Goal: Information Seeking & Learning: Learn about a topic

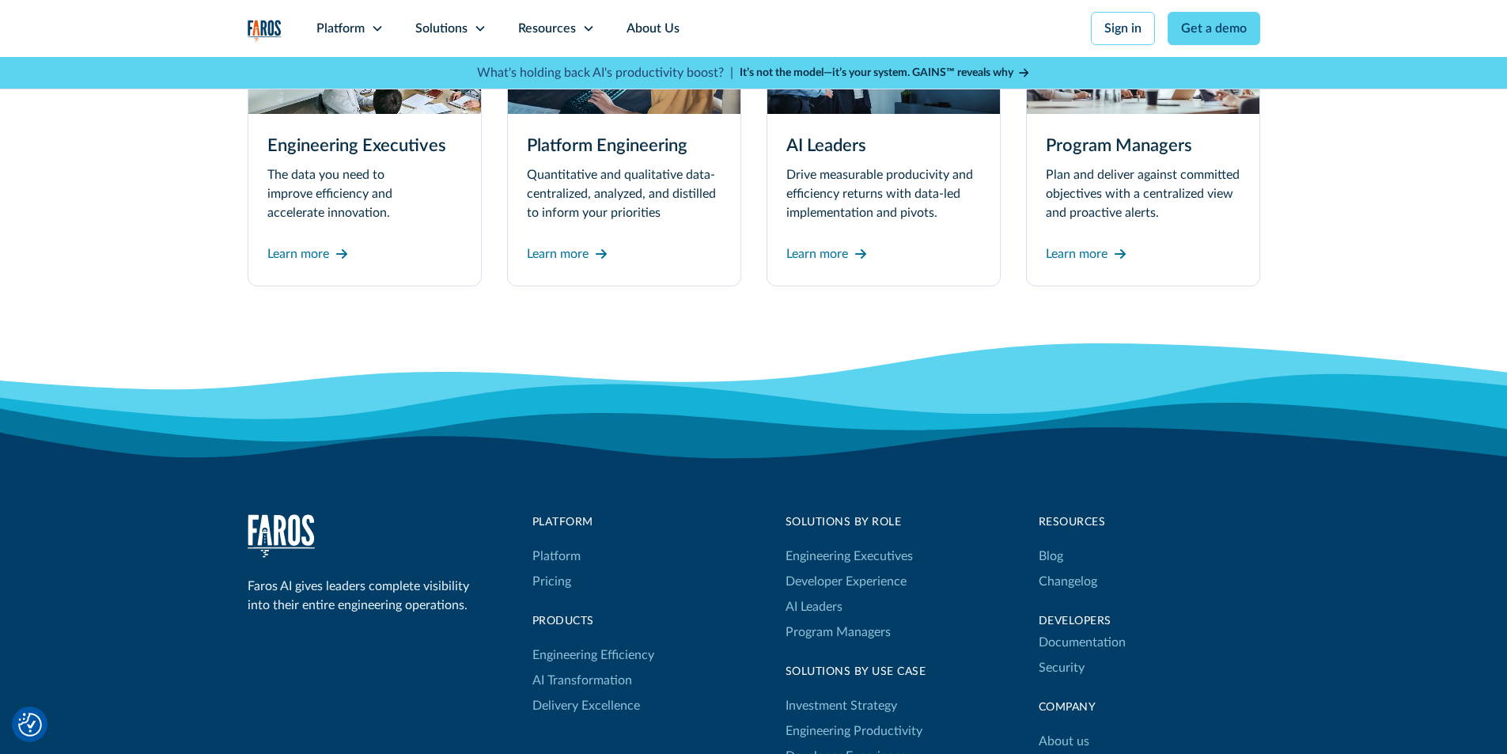
scroll to position [4812, 0]
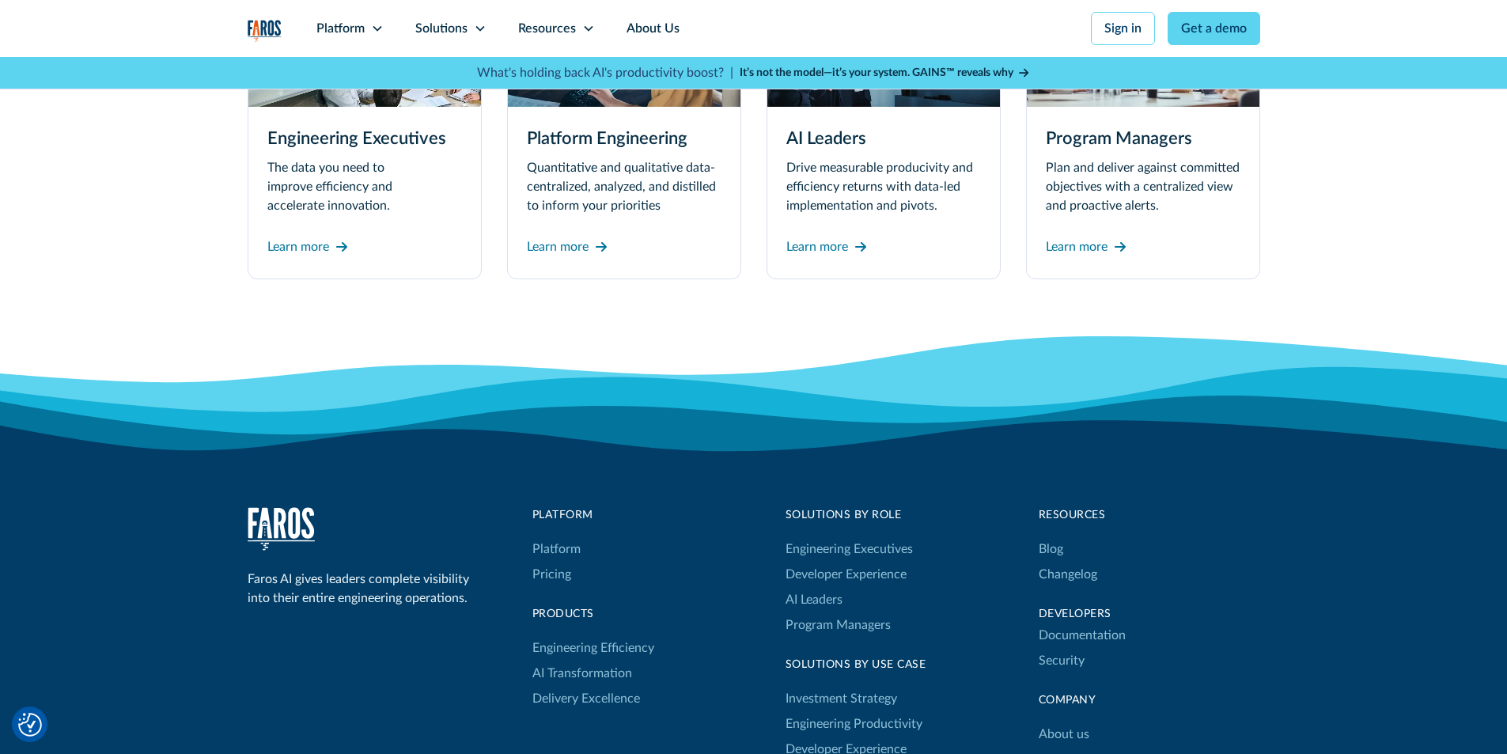
click at [1056, 559] on icon at bounding box center [753, 489] width 1507 height 139
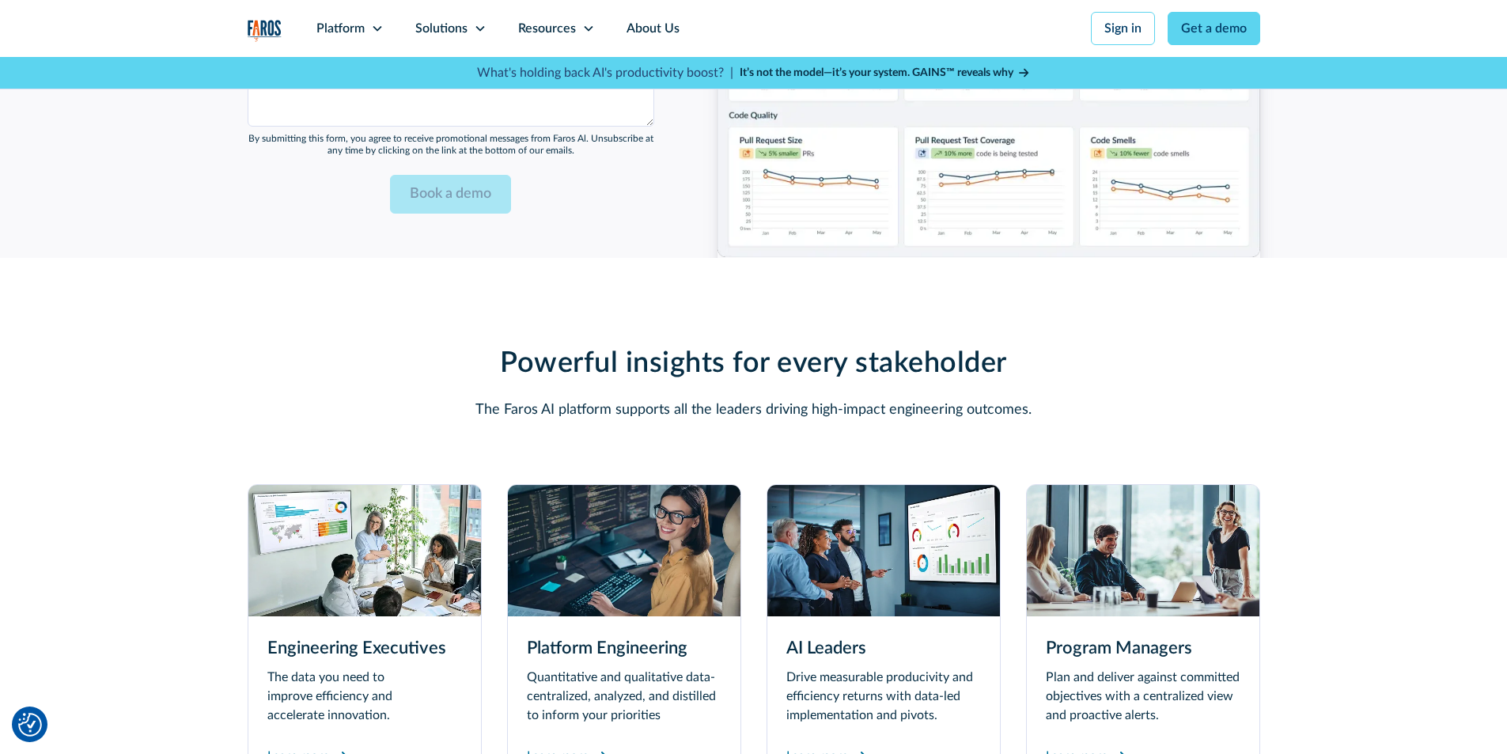
scroll to position [4317, 0]
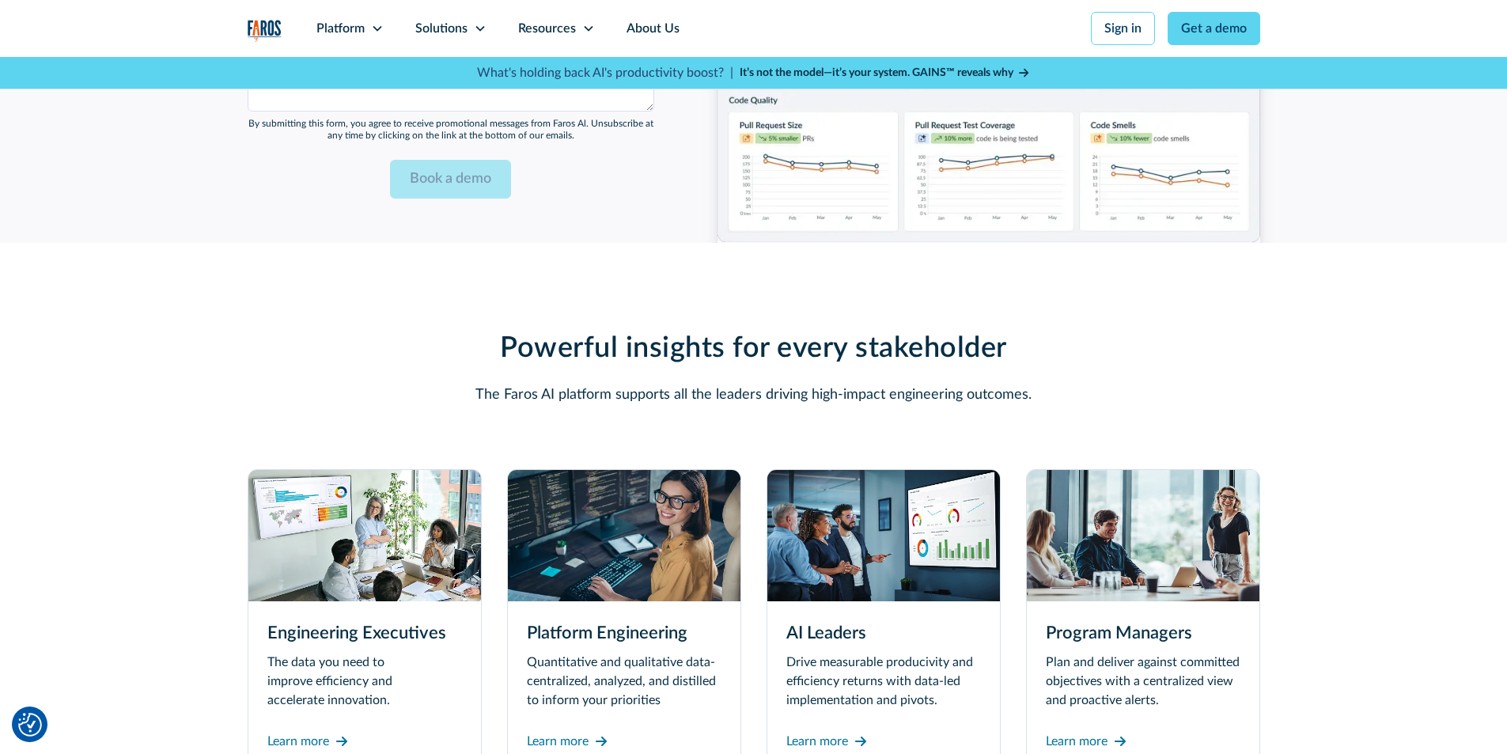
click at [755, 67] on strong "It’s not the model—it’s your system. GAINS™ reveals why" at bounding box center [877, 72] width 274 height 11
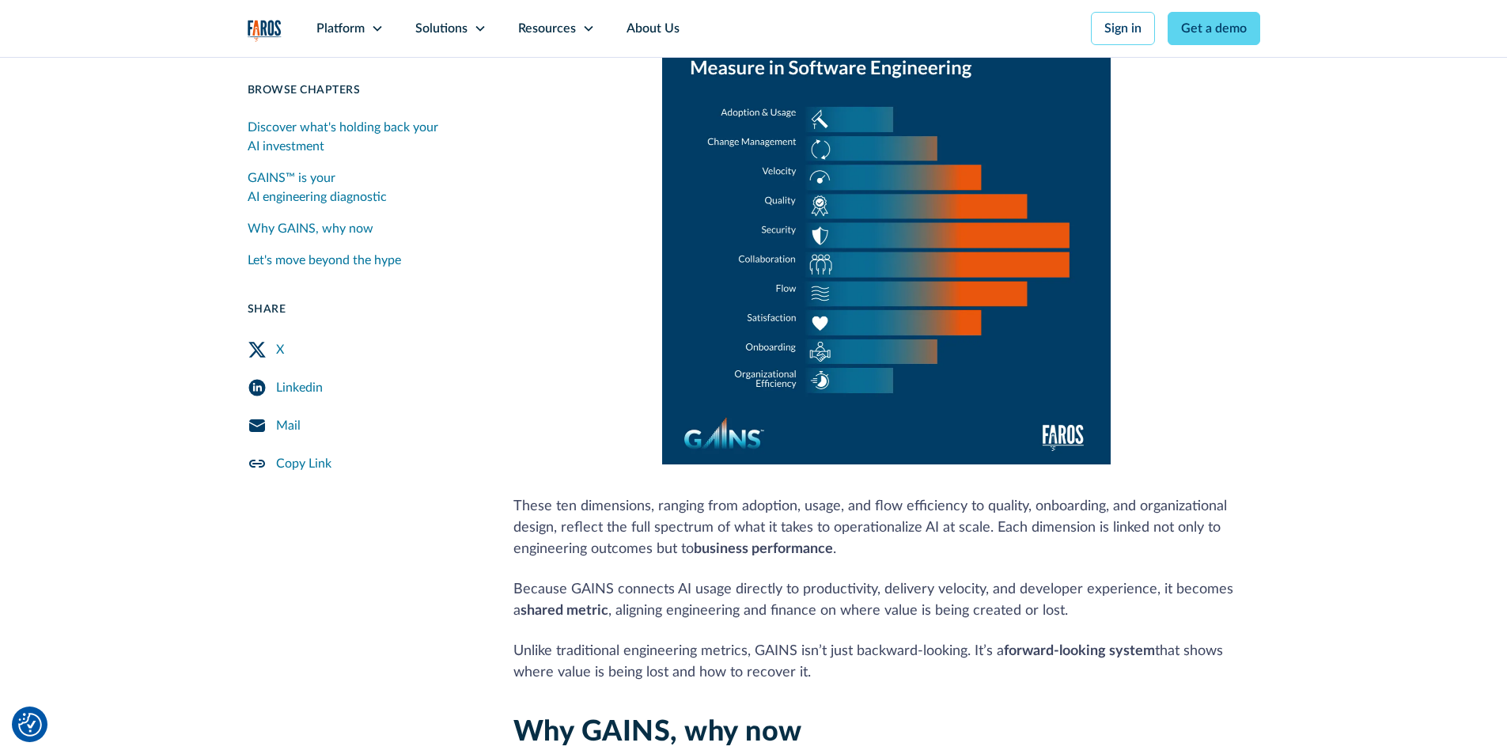
scroll to position [1121, 0]
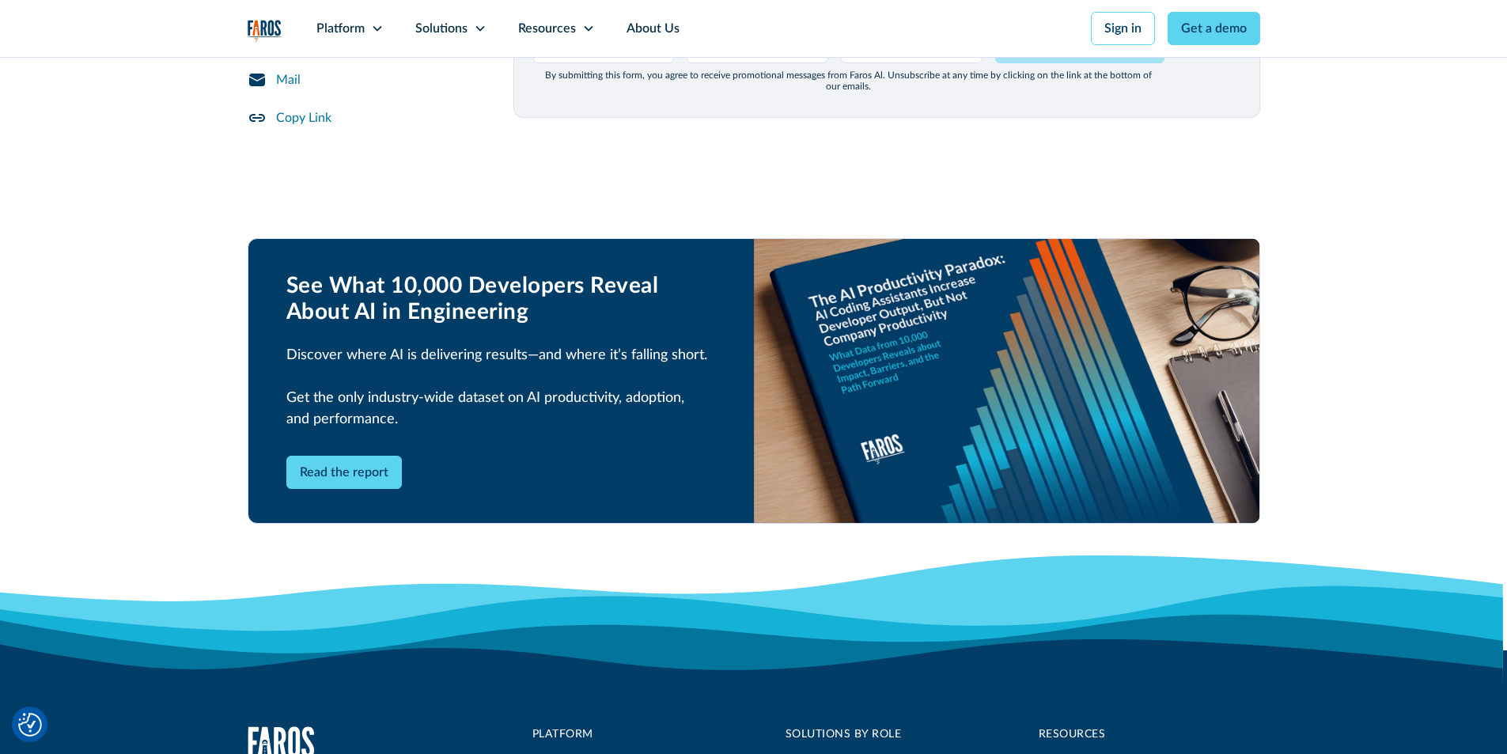
scroll to position [2307, 0]
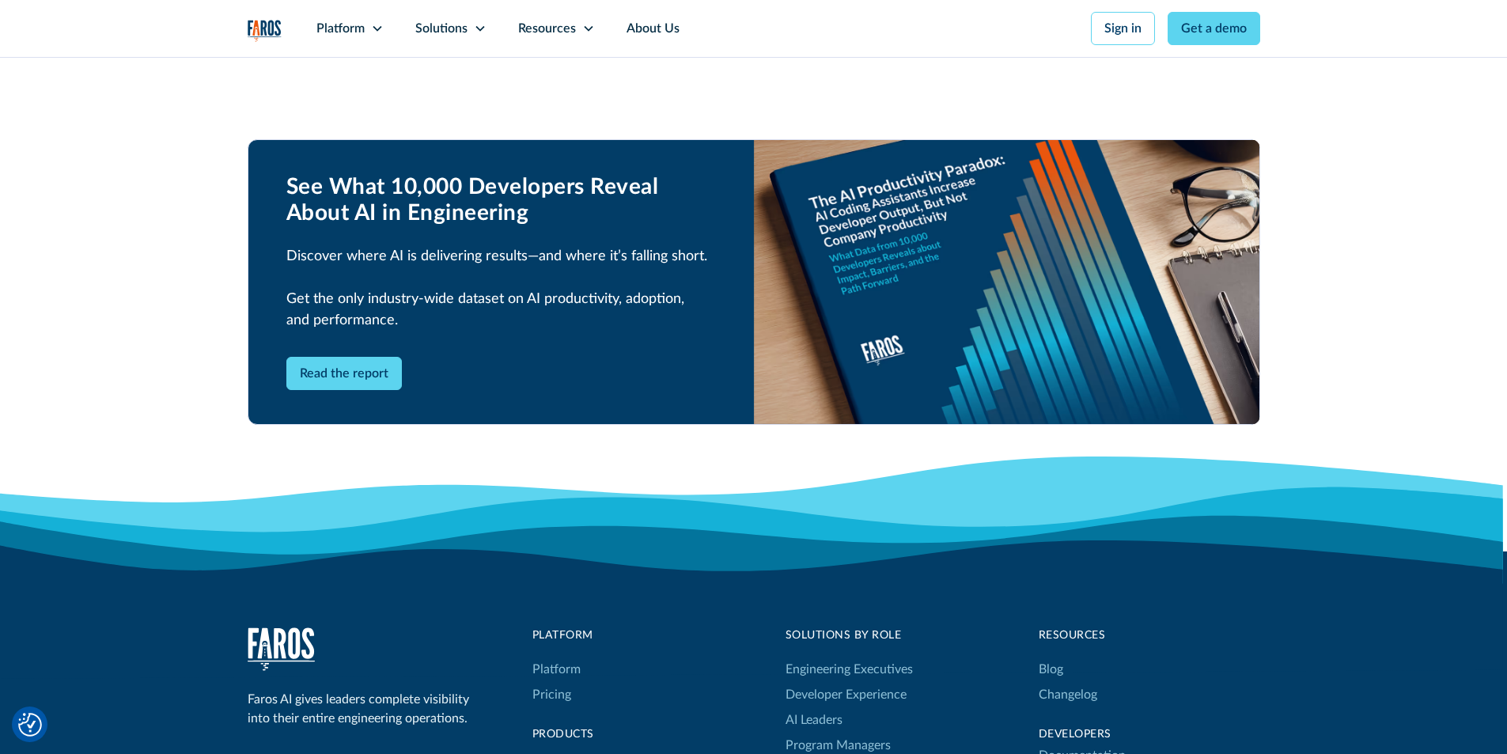
click at [710, 552] on icon at bounding box center [753, 548] width 1507 height 67
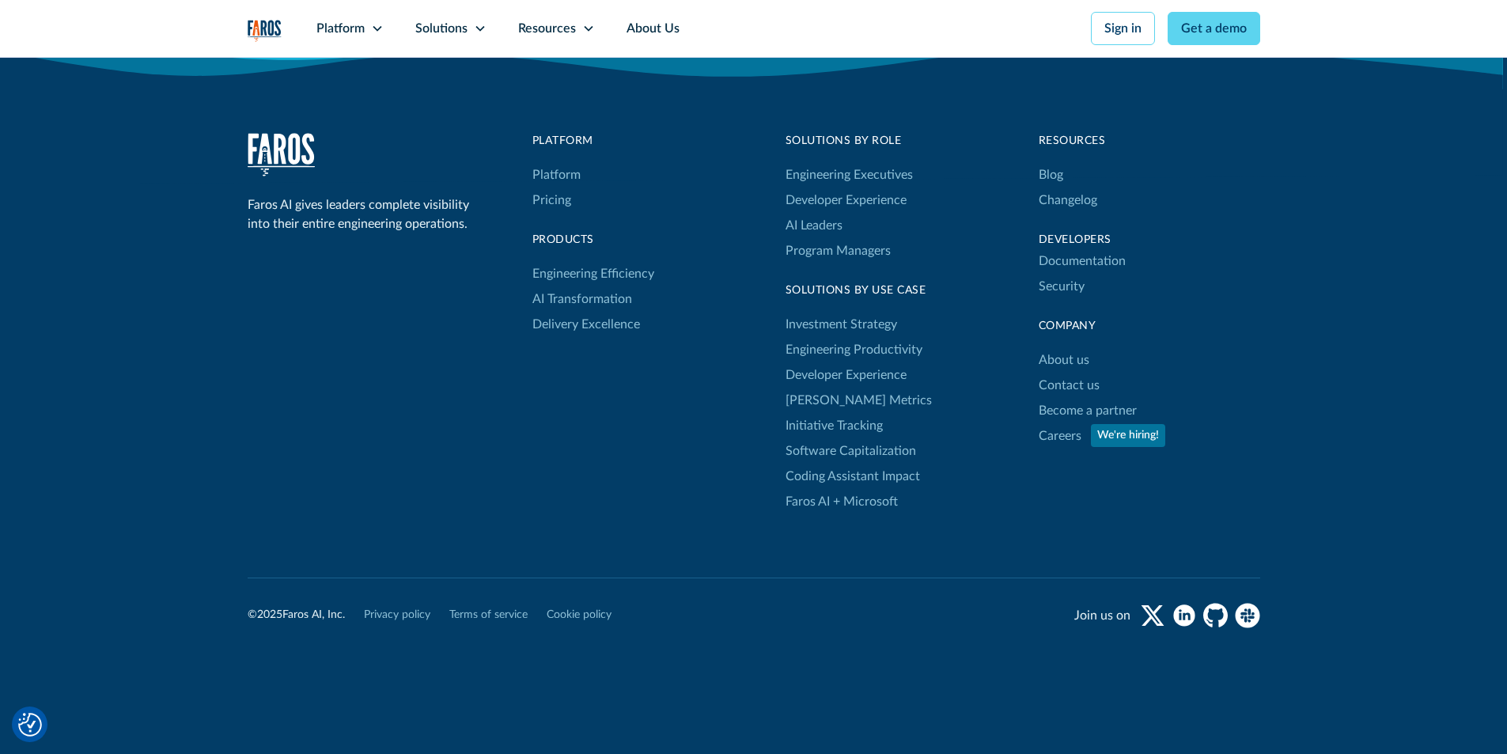
scroll to position [2809, 0]
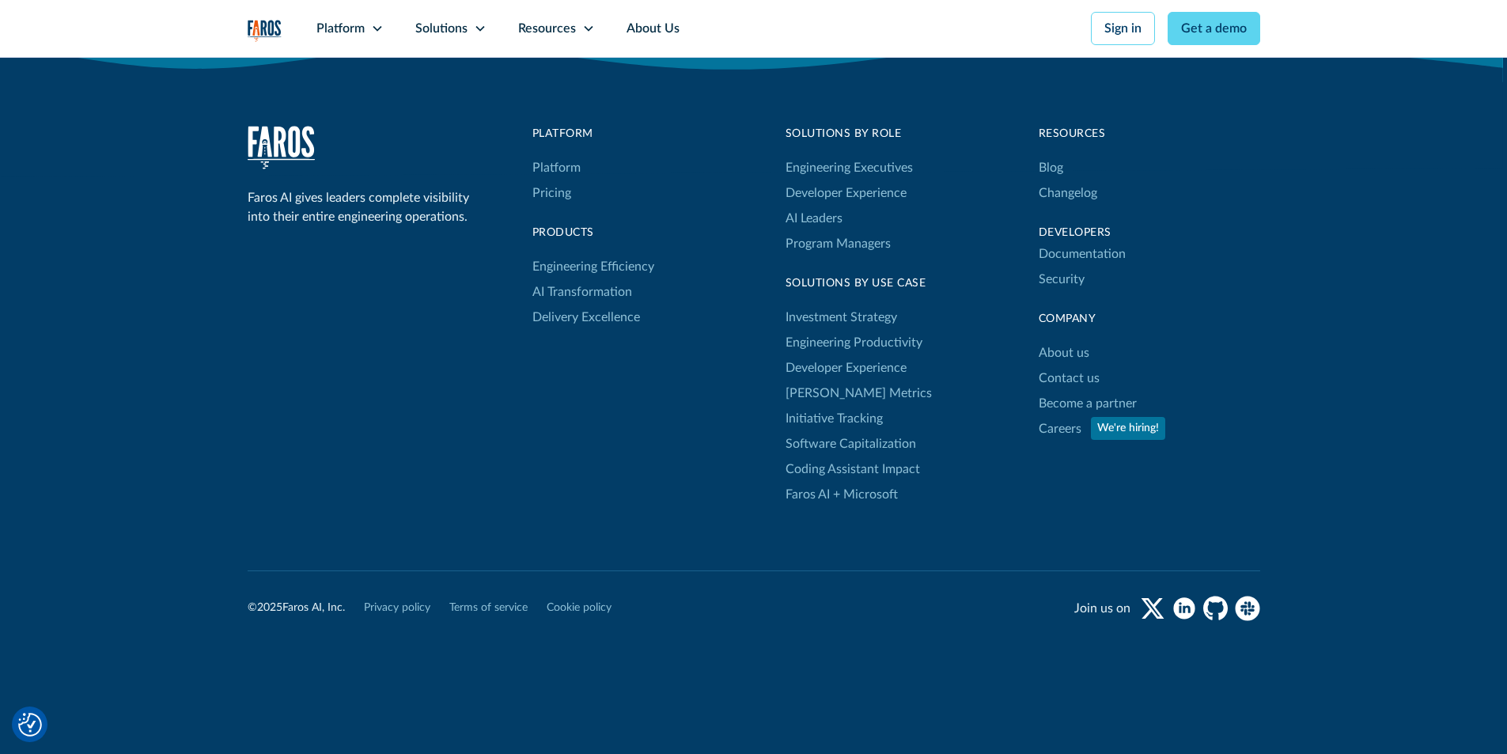
click at [863, 751] on div "Faros AI gives leaders complete visibility into their entire engineering operat…" at bounding box center [754, 411] width 1013 height 723
